Goal: Navigation & Orientation: Find specific page/section

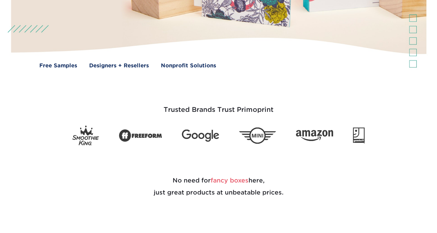
scroll to position [131, 0]
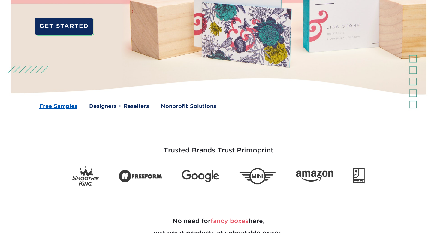
click at [56, 106] on link "Free Samples" at bounding box center [58, 106] width 38 height 8
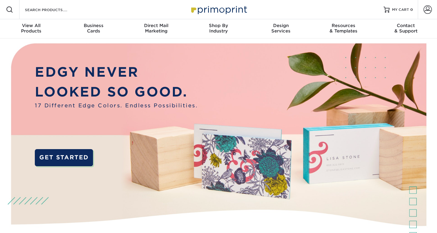
scroll to position [0, 0]
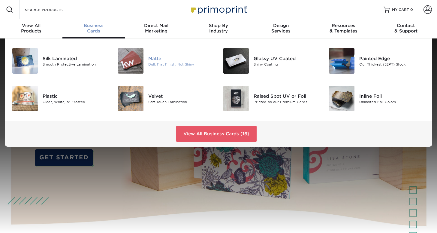
click at [155, 59] on div "Matte" at bounding box center [181, 58] width 66 height 7
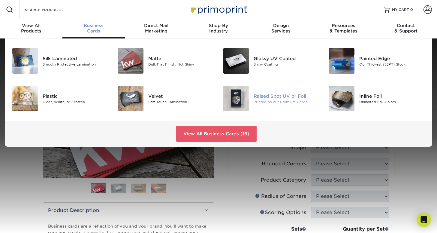
click at [264, 98] on div "Raised Spot UV or Foil" at bounding box center [287, 96] width 66 height 7
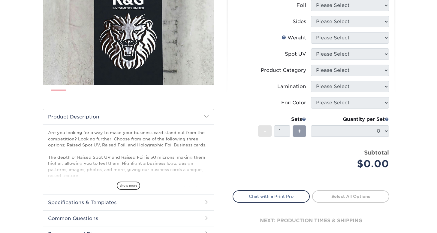
scroll to position [51, 0]
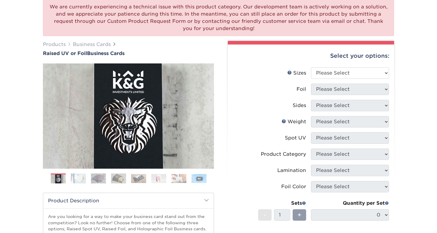
click at [80, 179] on img at bounding box center [78, 178] width 15 height 11
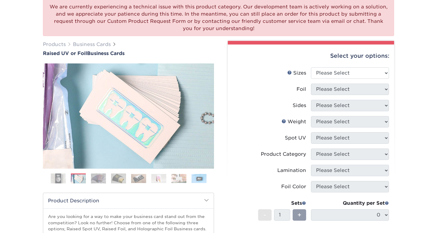
click at [93, 180] on img at bounding box center [98, 178] width 15 height 11
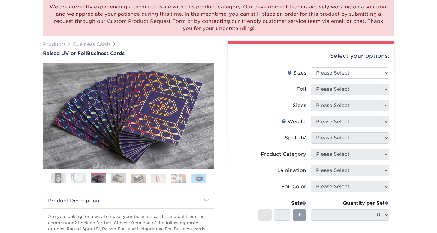
click at [106, 181] on ol at bounding box center [128, 180] width 171 height 14
click at [136, 182] on img at bounding box center [138, 178] width 15 height 9
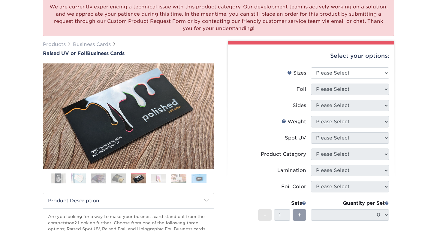
click at [154, 180] on img at bounding box center [158, 178] width 15 height 9
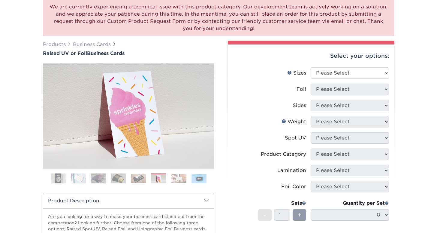
click at [174, 179] on img at bounding box center [179, 178] width 15 height 9
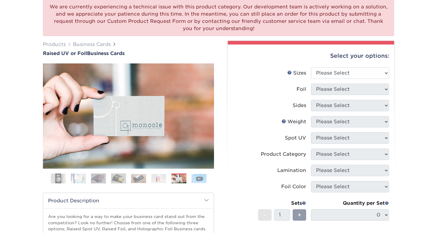
click at [196, 179] on img at bounding box center [199, 178] width 15 height 9
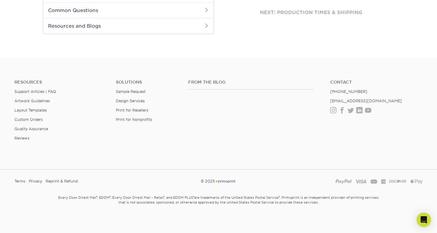
scroll to position [0, 0]
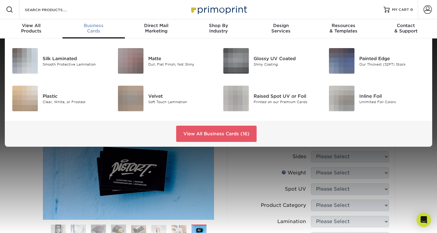
click at [90, 26] on span "Business" at bounding box center [93, 25] width 62 height 5
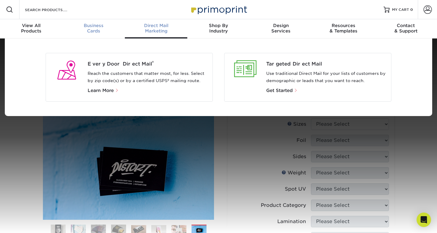
click at [93, 25] on span "Business" at bounding box center [93, 25] width 62 height 5
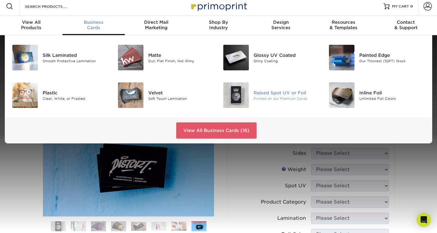
scroll to position [2, 0]
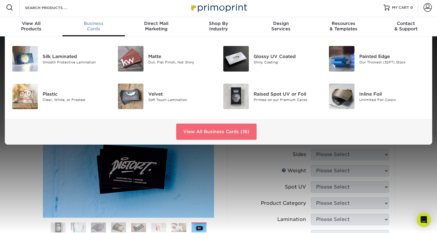
click at [244, 126] on link "View All Business Cards (16)" at bounding box center [216, 131] width 81 height 16
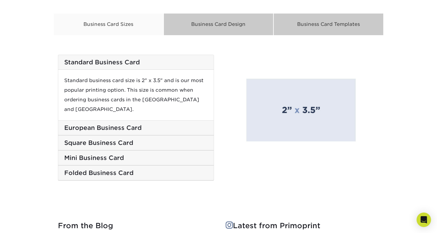
scroll to position [1209, 0]
